Goal: Find contact information: Find contact information

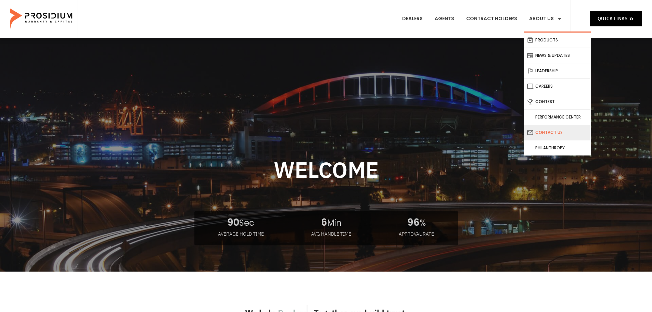
click at [535, 133] on link "Contact Us" at bounding box center [557, 132] width 67 height 15
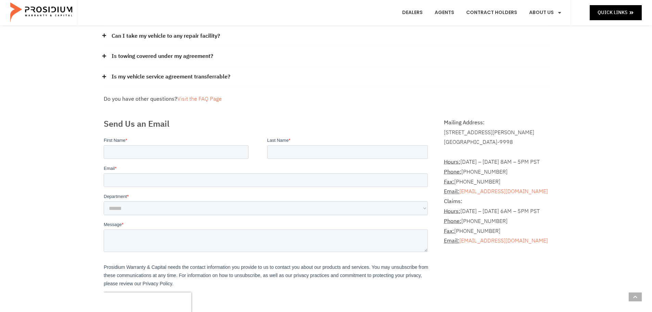
scroll to position [171, 0]
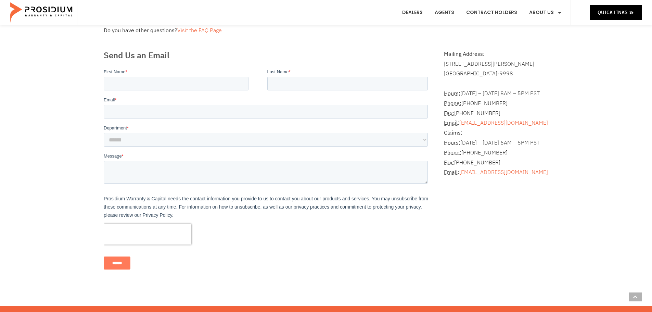
click at [269, 271] on div "******" at bounding box center [266, 262] width 327 height 25
click at [534, 76] on div "Scottsdale, AZ 85258-9998" at bounding box center [496, 74] width 104 height 10
